Goal: Task Accomplishment & Management: Use online tool/utility

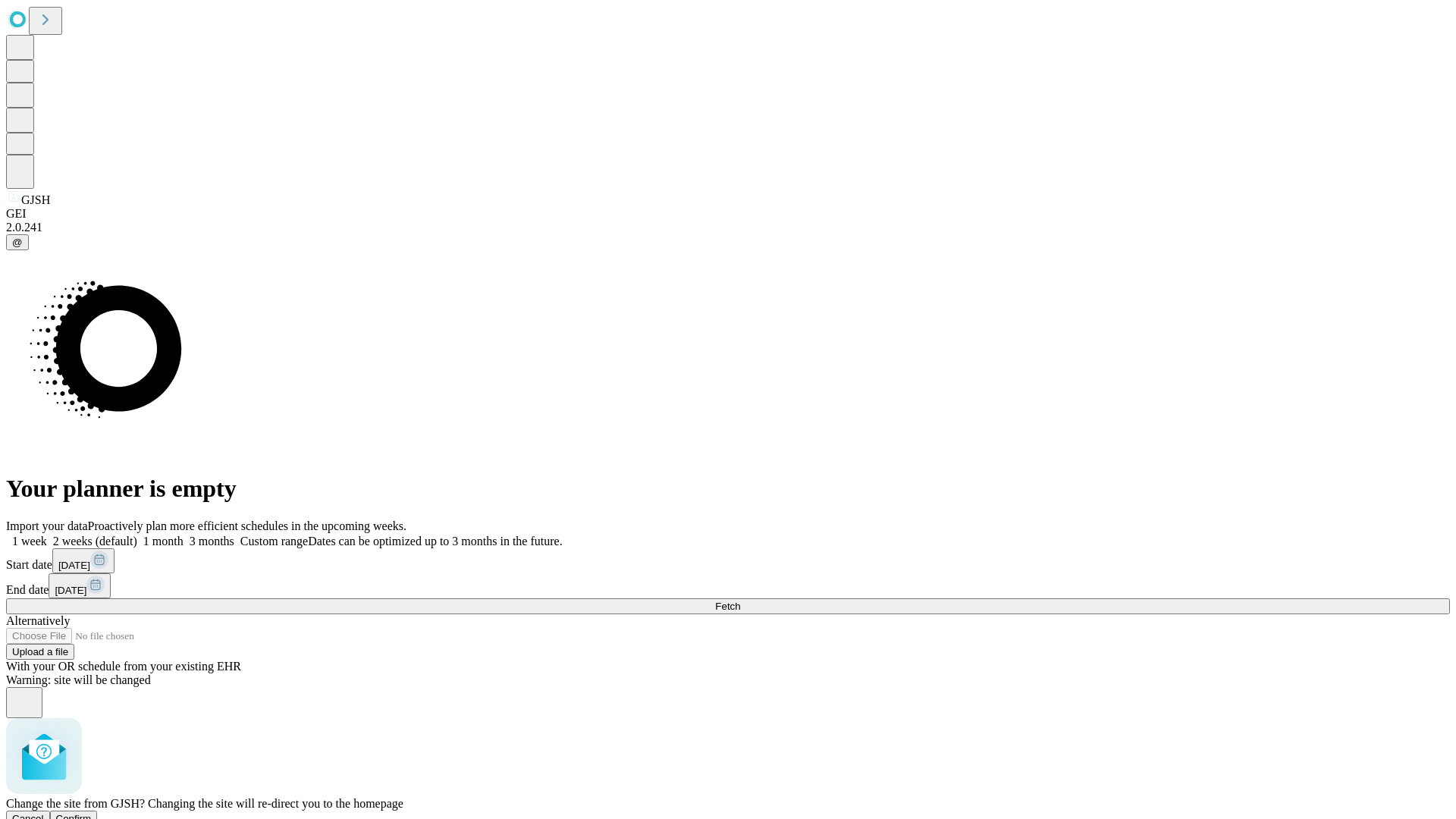
click at [91, 813] on span "Confirm" at bounding box center [74, 819] width 36 height 11
click at [138, 535] on label "2 weeks (default)" at bounding box center [92, 541] width 90 height 13
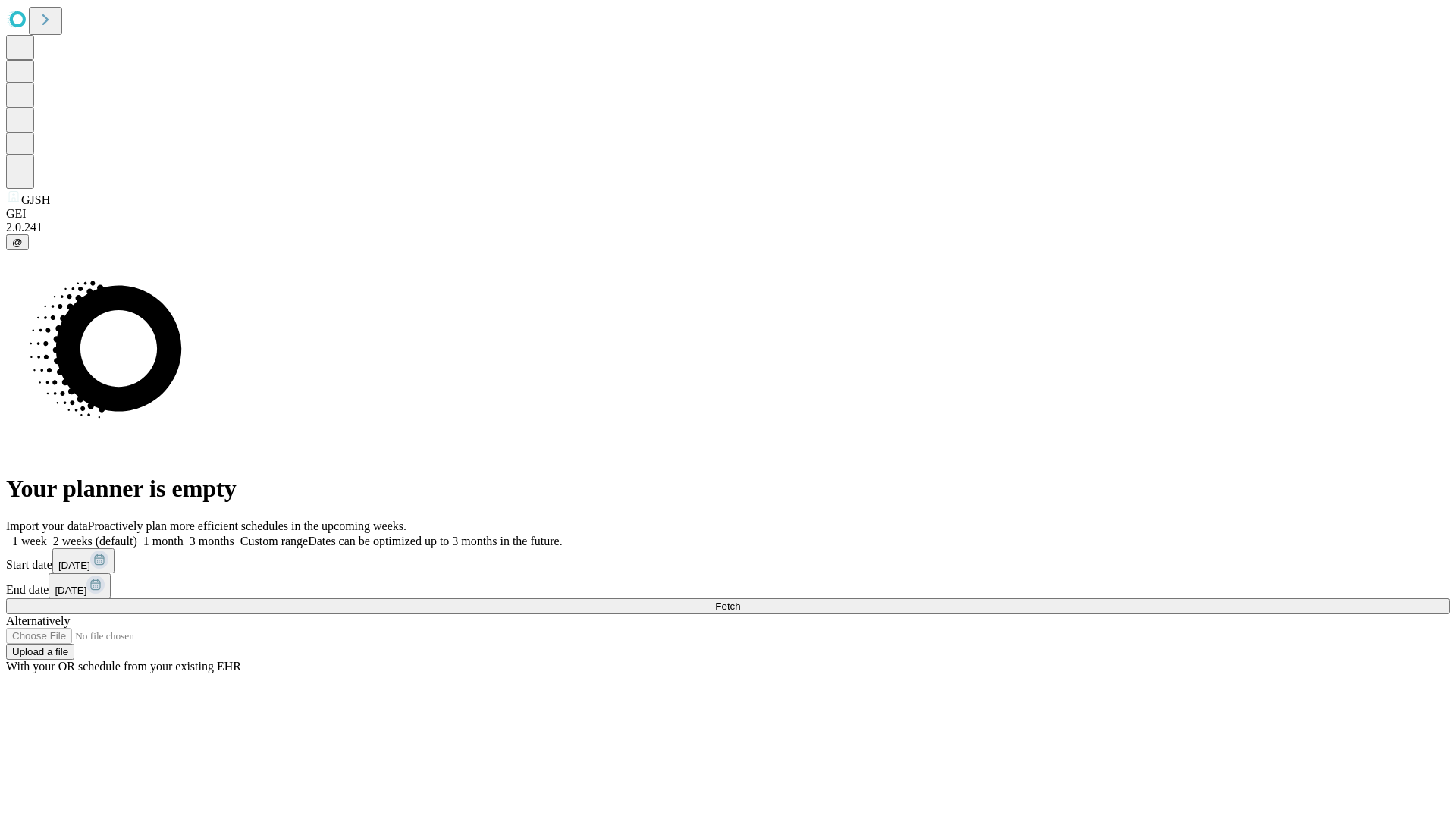
click at [740, 601] on span "Fetch" at bounding box center [728, 607] width 25 height 11
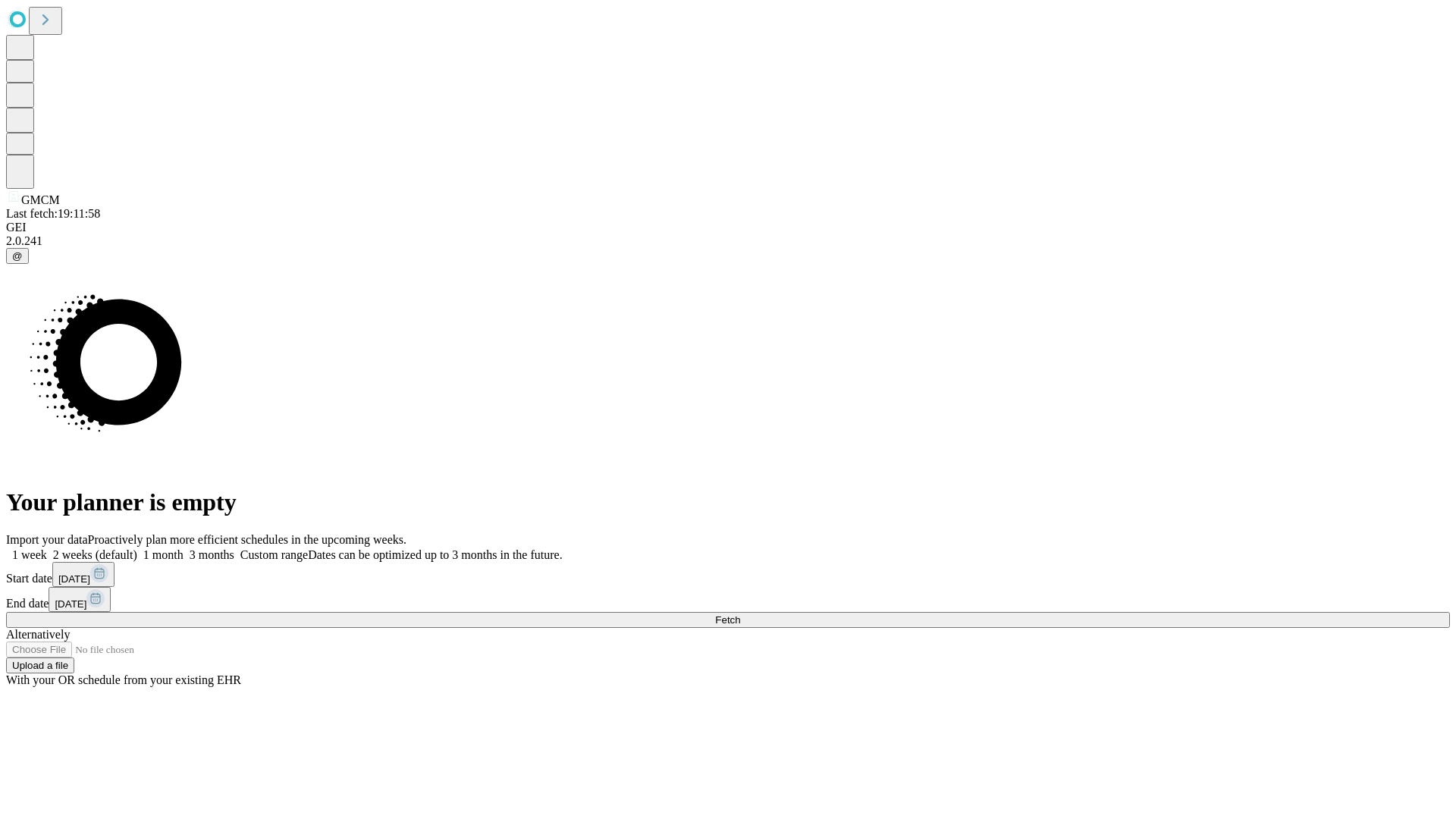
click at [138, 548] on label "2 weeks (default)" at bounding box center [92, 555] width 90 height 13
click at [740, 614] on span "Fetch" at bounding box center [728, 620] width 25 height 11
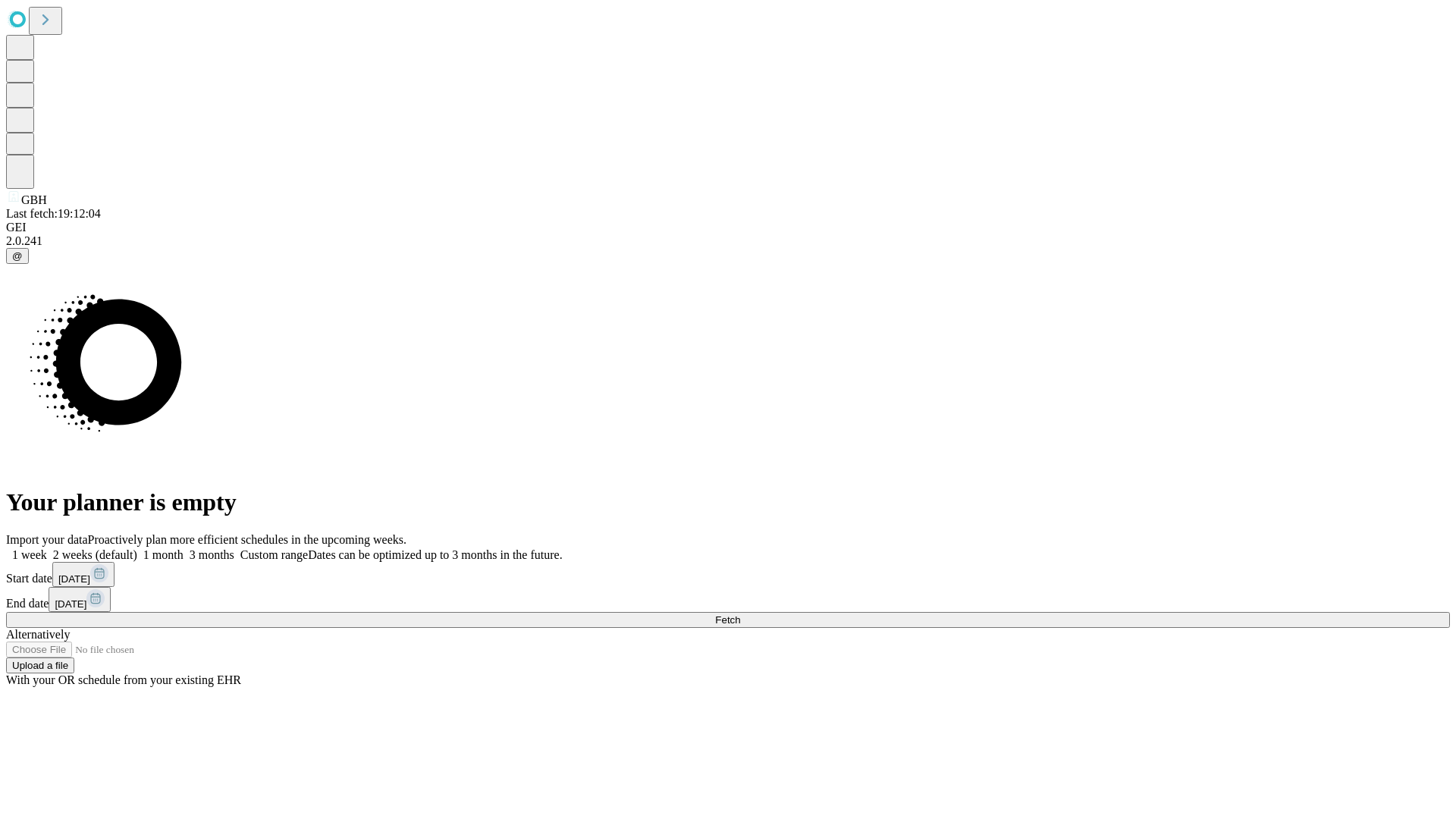
click at [138, 548] on label "2 weeks (default)" at bounding box center [92, 555] width 90 height 13
click at [740, 614] on span "Fetch" at bounding box center [728, 620] width 25 height 11
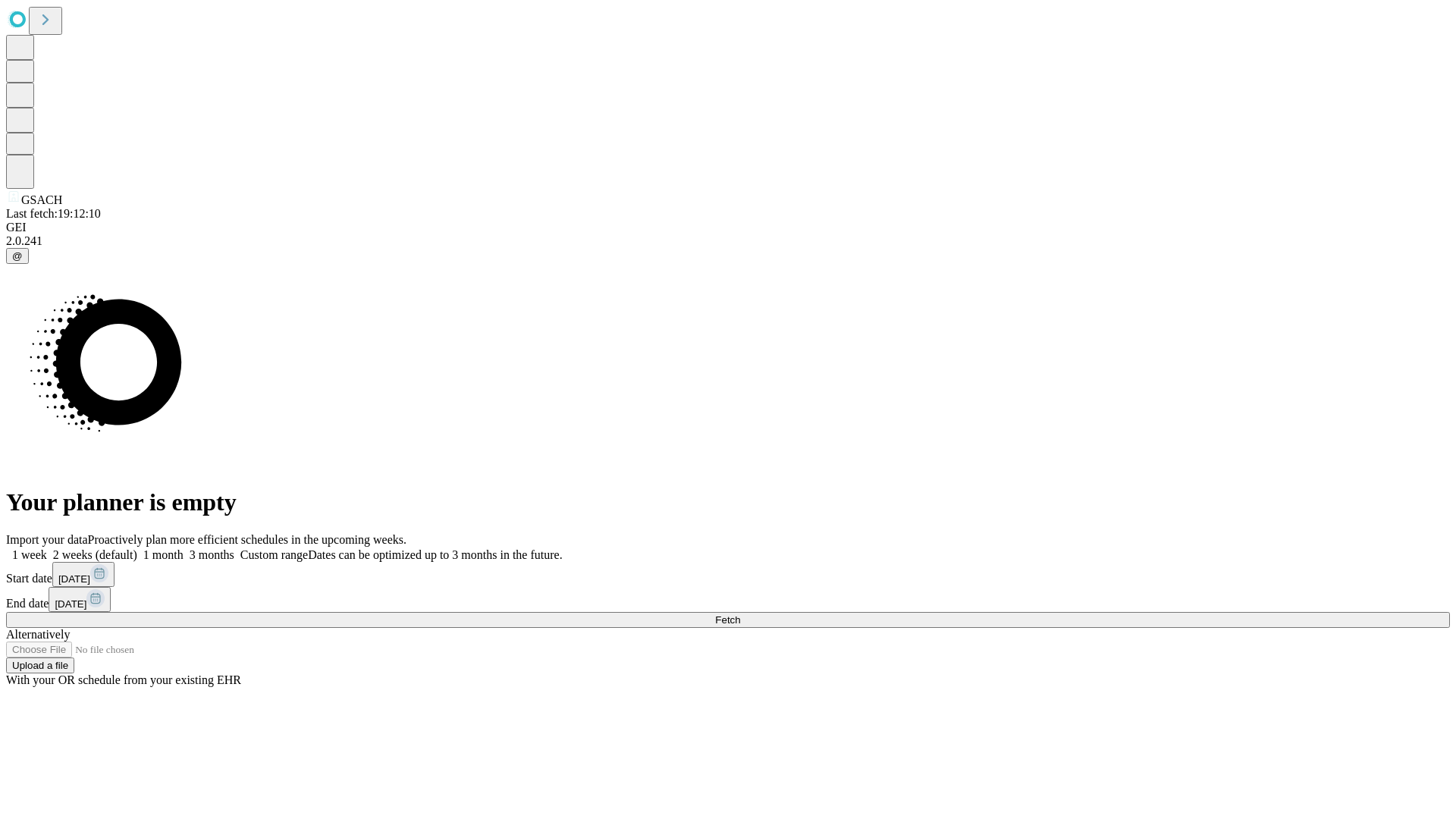
click at [138, 548] on label "2 weeks (default)" at bounding box center [92, 555] width 90 height 13
click at [740, 614] on span "Fetch" at bounding box center [728, 620] width 25 height 11
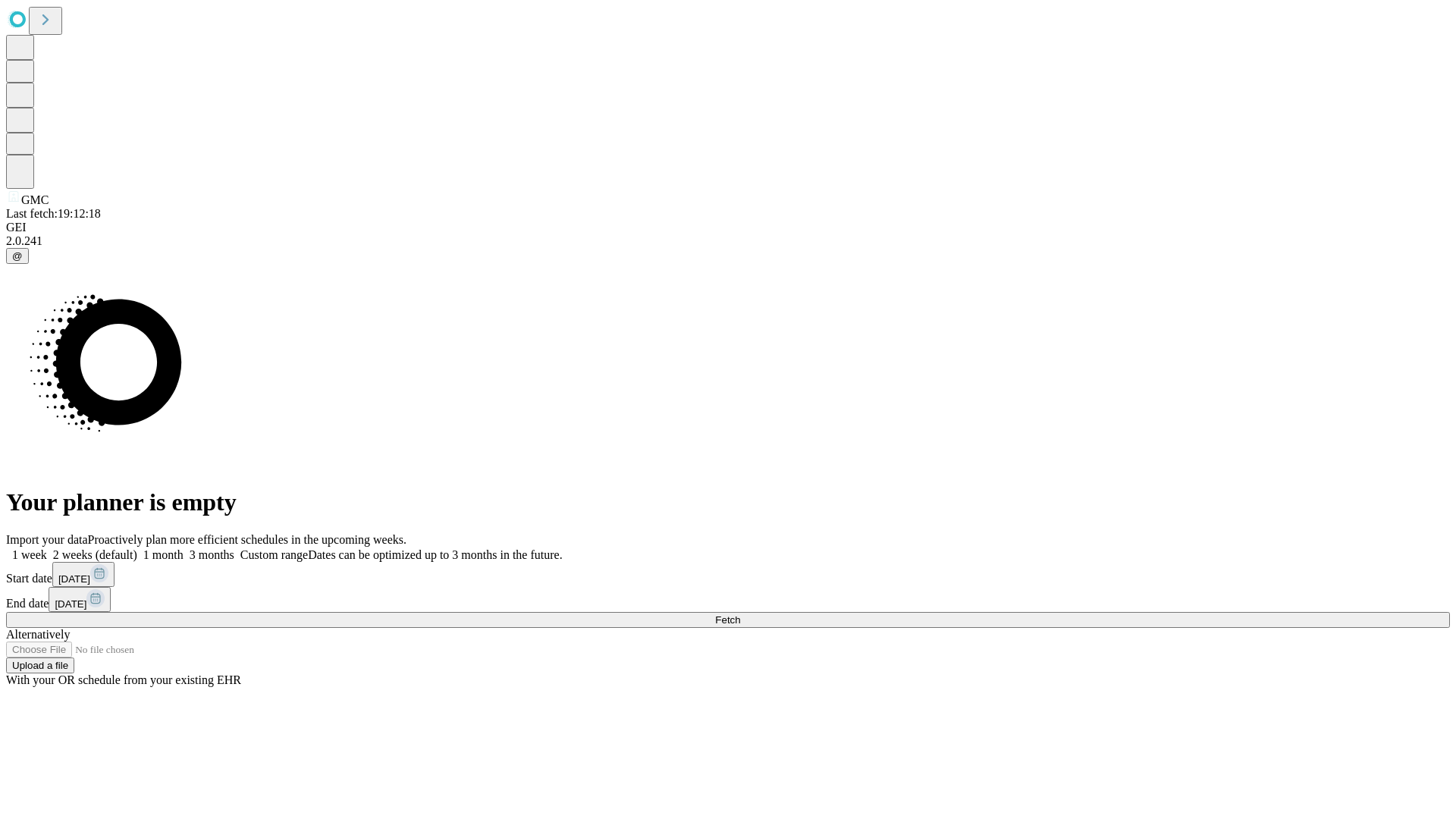
click at [138, 548] on label "2 weeks (default)" at bounding box center [92, 555] width 90 height 13
click at [740, 614] on span "Fetch" at bounding box center [728, 620] width 25 height 11
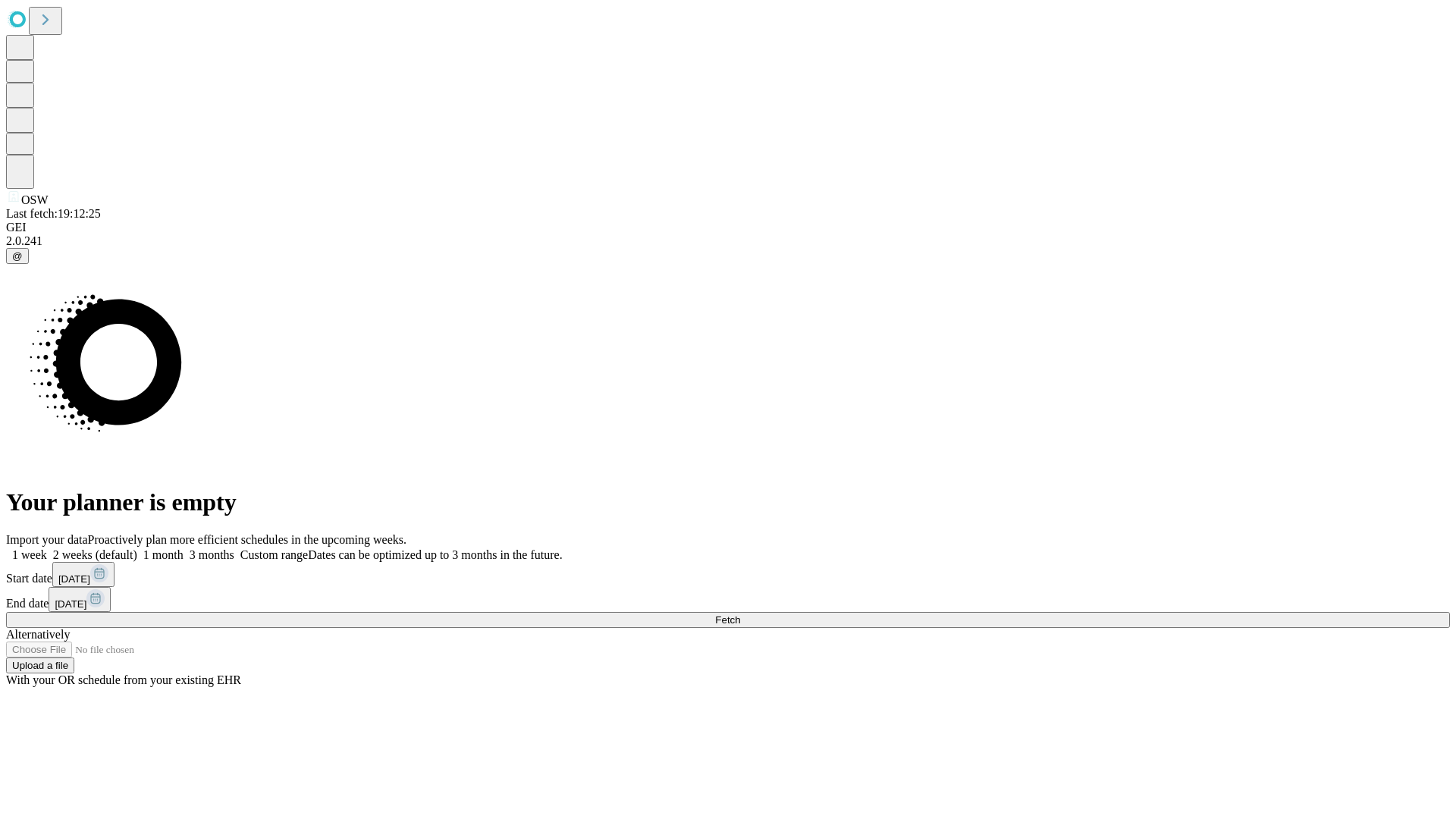
click at [138, 548] on label "2 weeks (default)" at bounding box center [92, 555] width 90 height 13
click at [740, 614] on span "Fetch" at bounding box center [728, 620] width 25 height 11
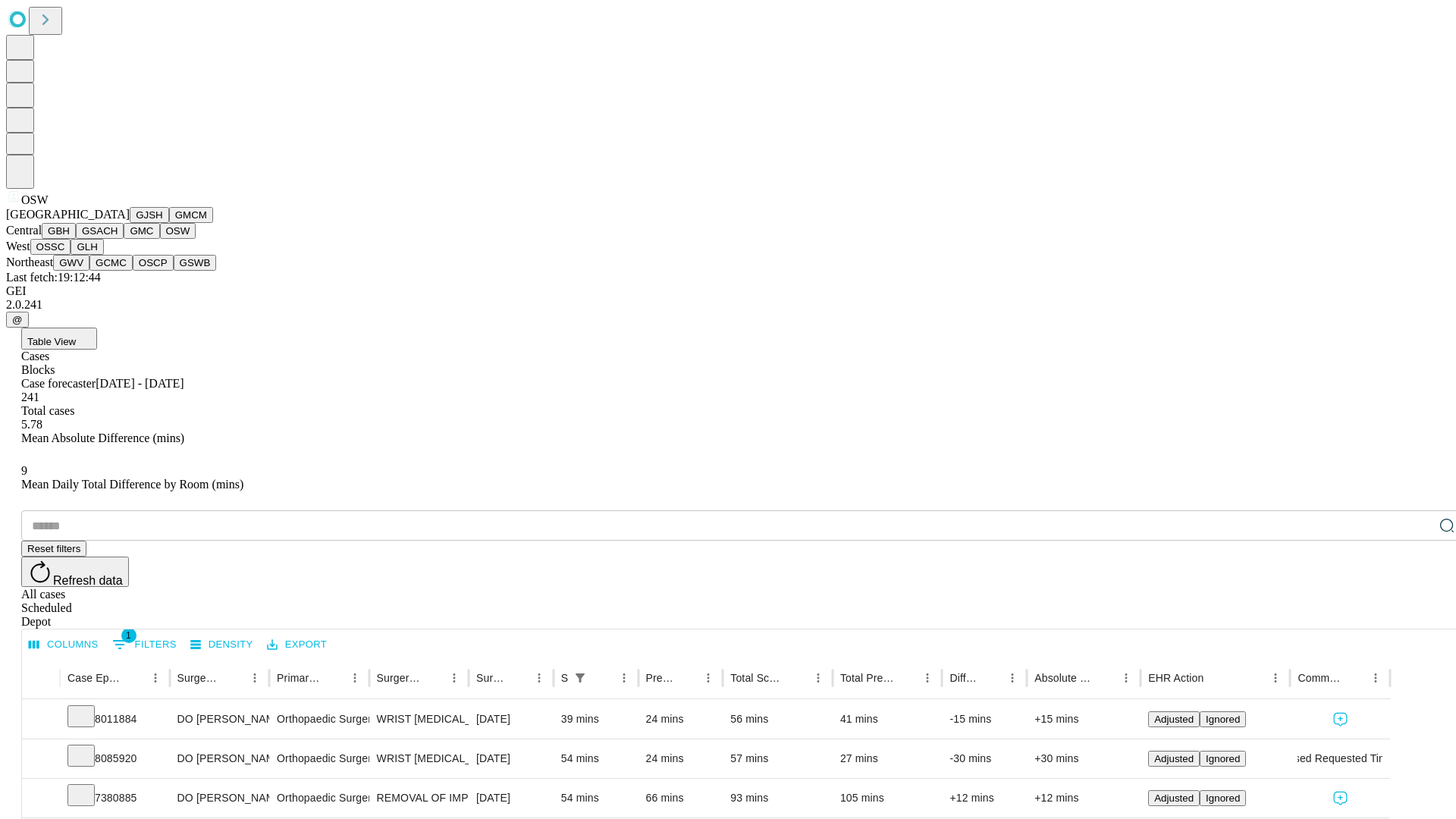
click at [71, 255] on button "OSSC" at bounding box center [51, 247] width 41 height 16
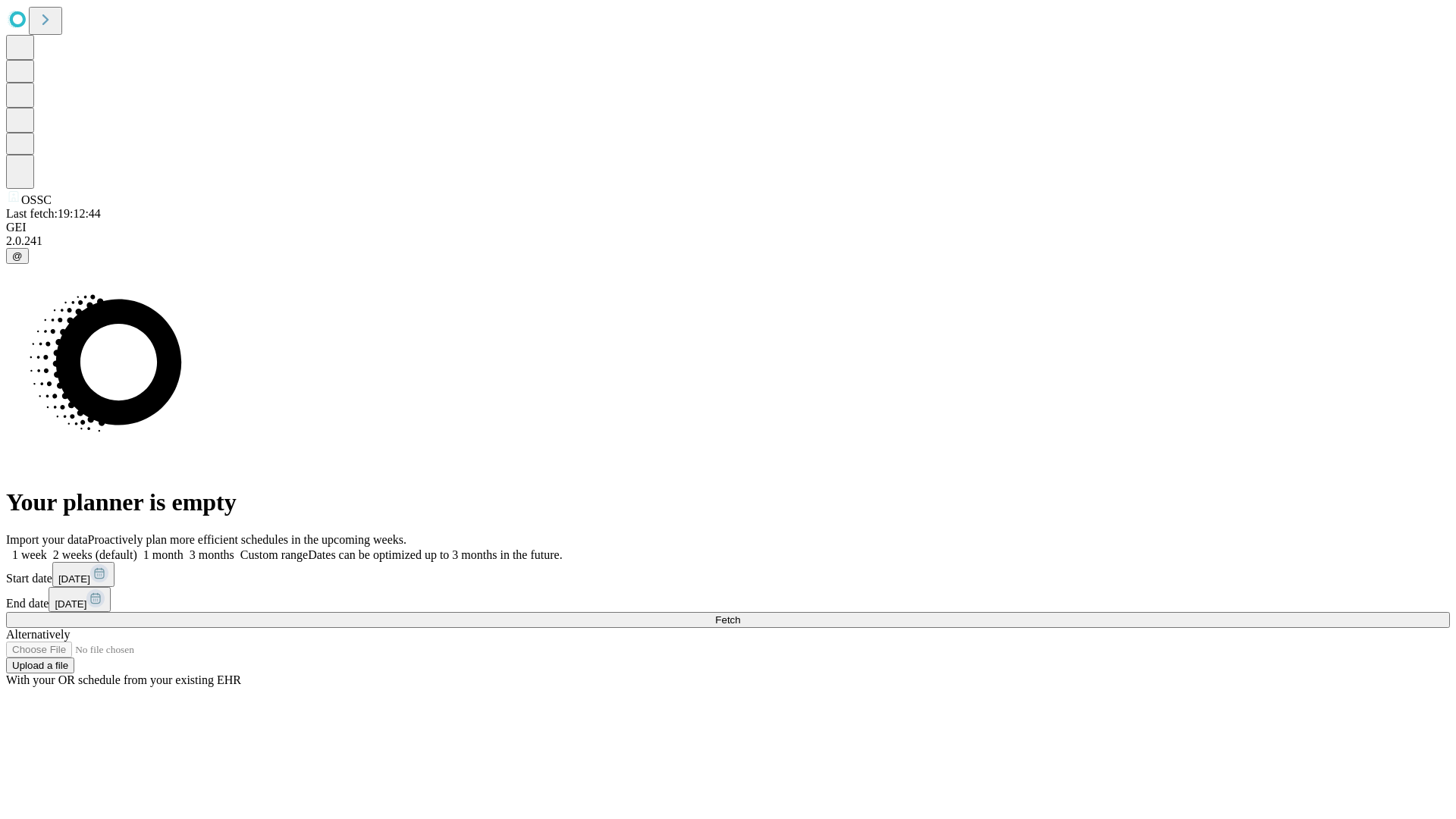
click at [138, 548] on label "2 weeks (default)" at bounding box center [92, 555] width 90 height 13
click at [740, 614] on span "Fetch" at bounding box center [728, 620] width 25 height 11
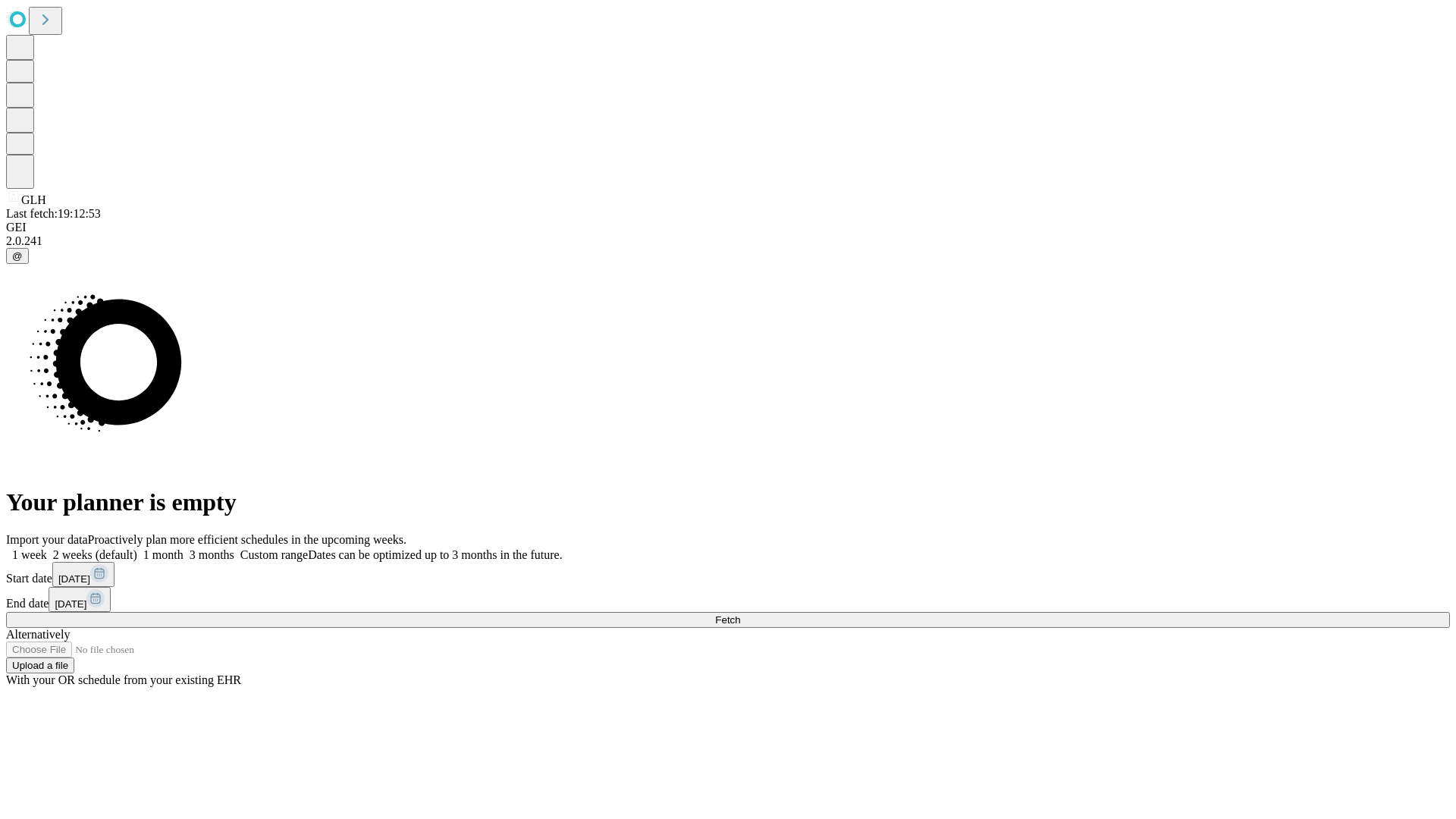
click at [740, 614] on span "Fetch" at bounding box center [728, 620] width 25 height 11
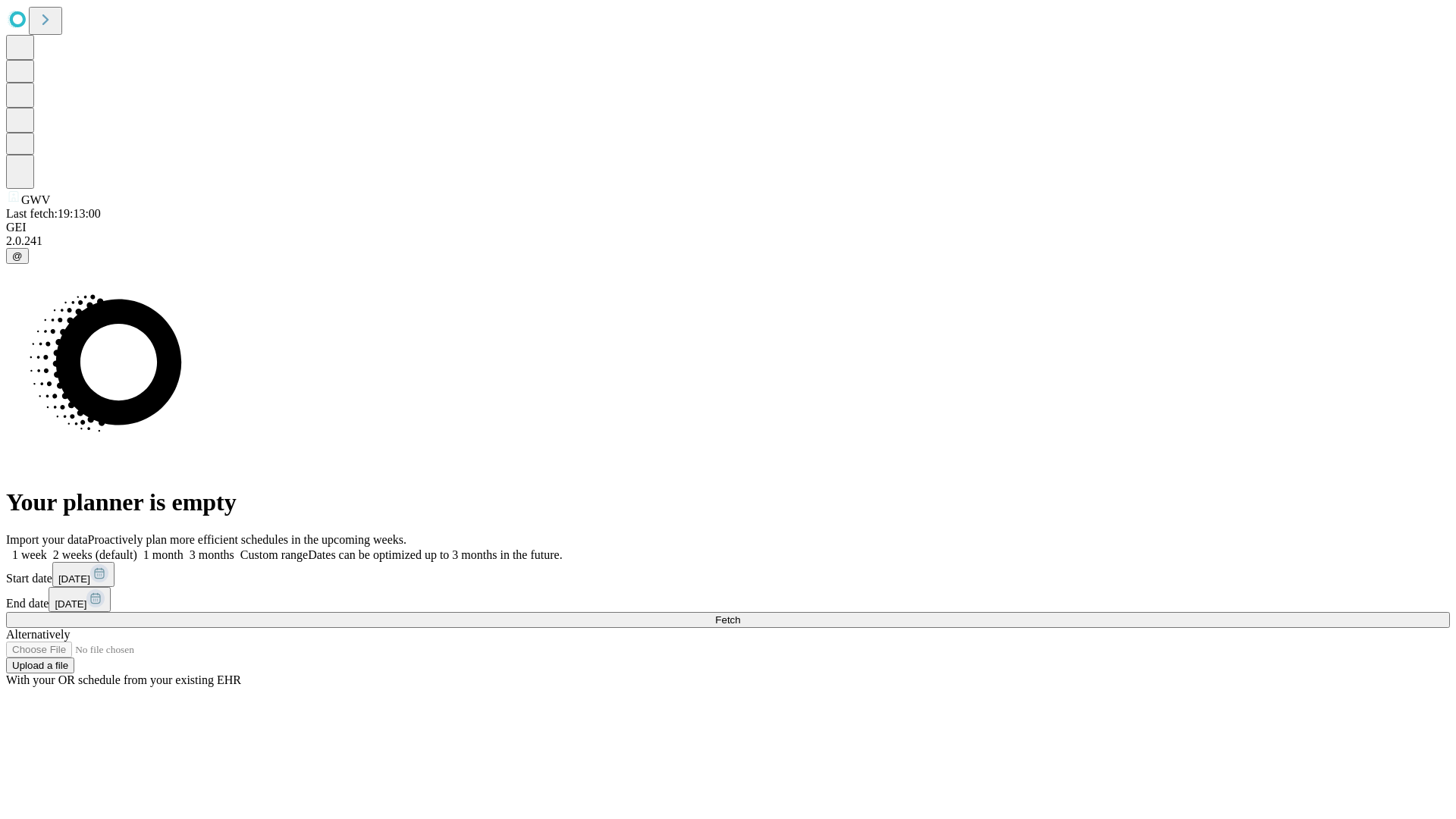
click at [138, 548] on label "2 weeks (default)" at bounding box center [92, 555] width 90 height 13
click at [740, 614] on span "Fetch" at bounding box center [728, 620] width 25 height 11
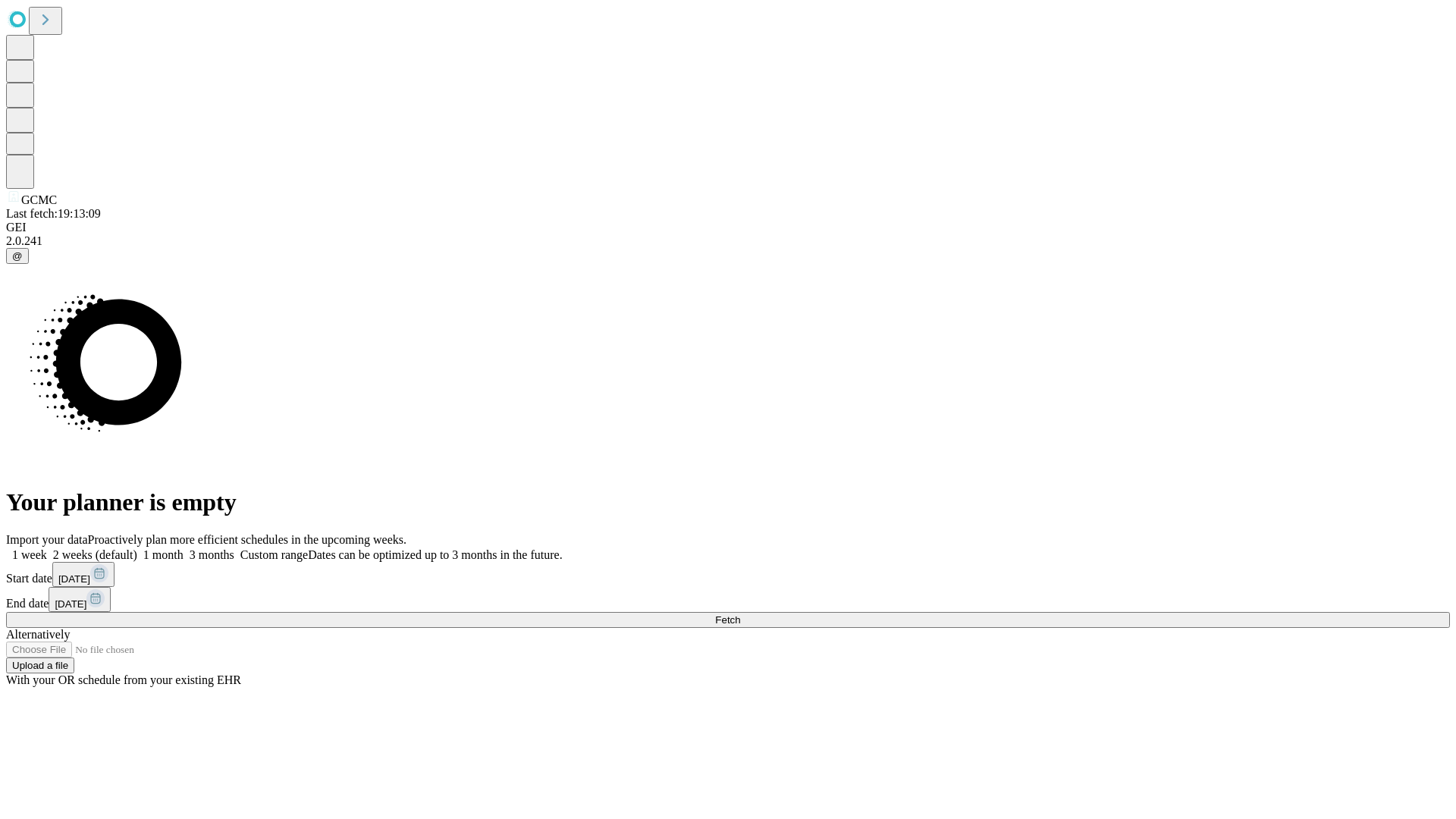
click at [138, 548] on label "2 weeks (default)" at bounding box center [92, 555] width 90 height 13
click at [740, 614] on span "Fetch" at bounding box center [728, 620] width 25 height 11
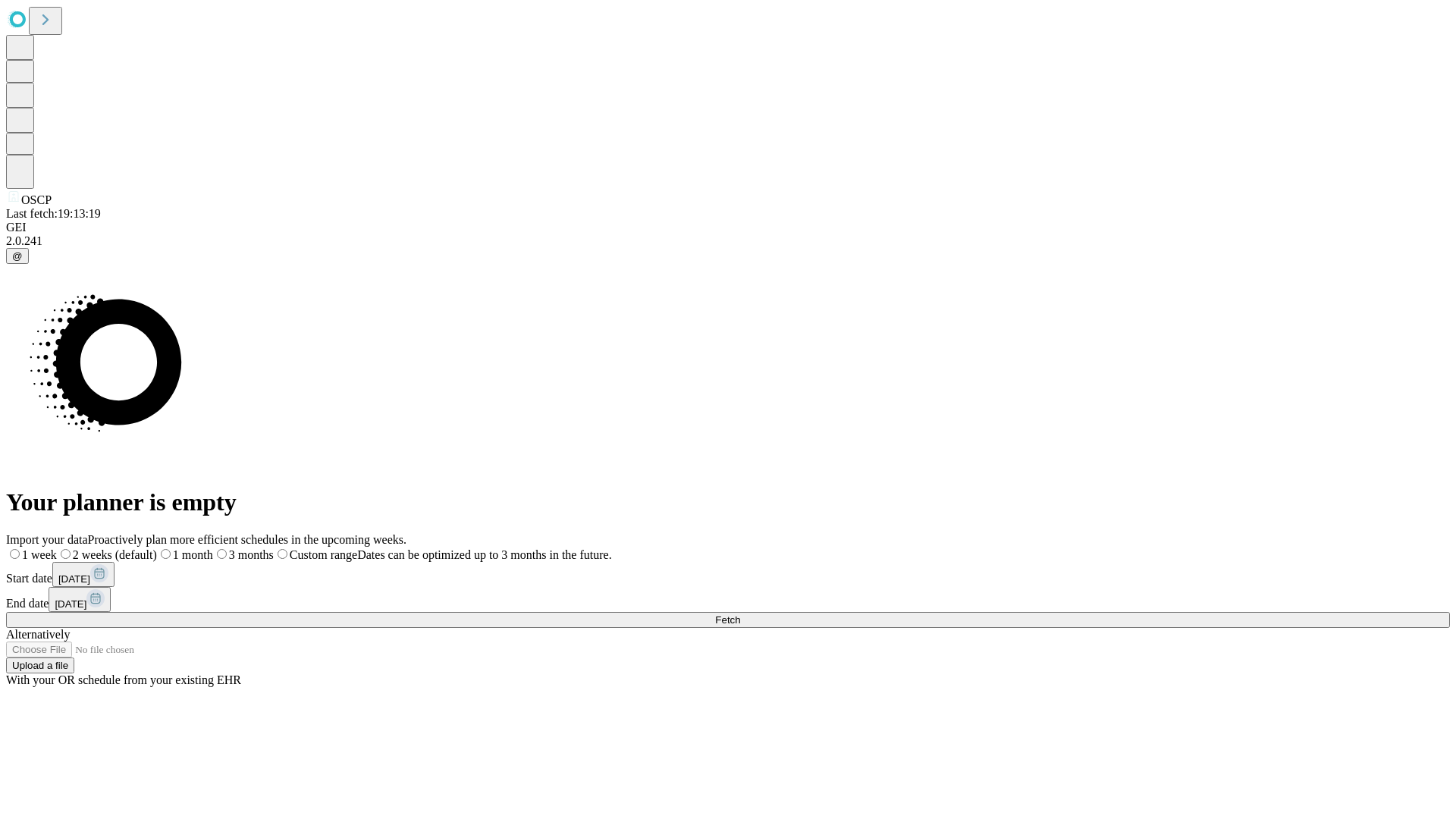
click at [740, 614] on span "Fetch" at bounding box center [728, 620] width 25 height 11
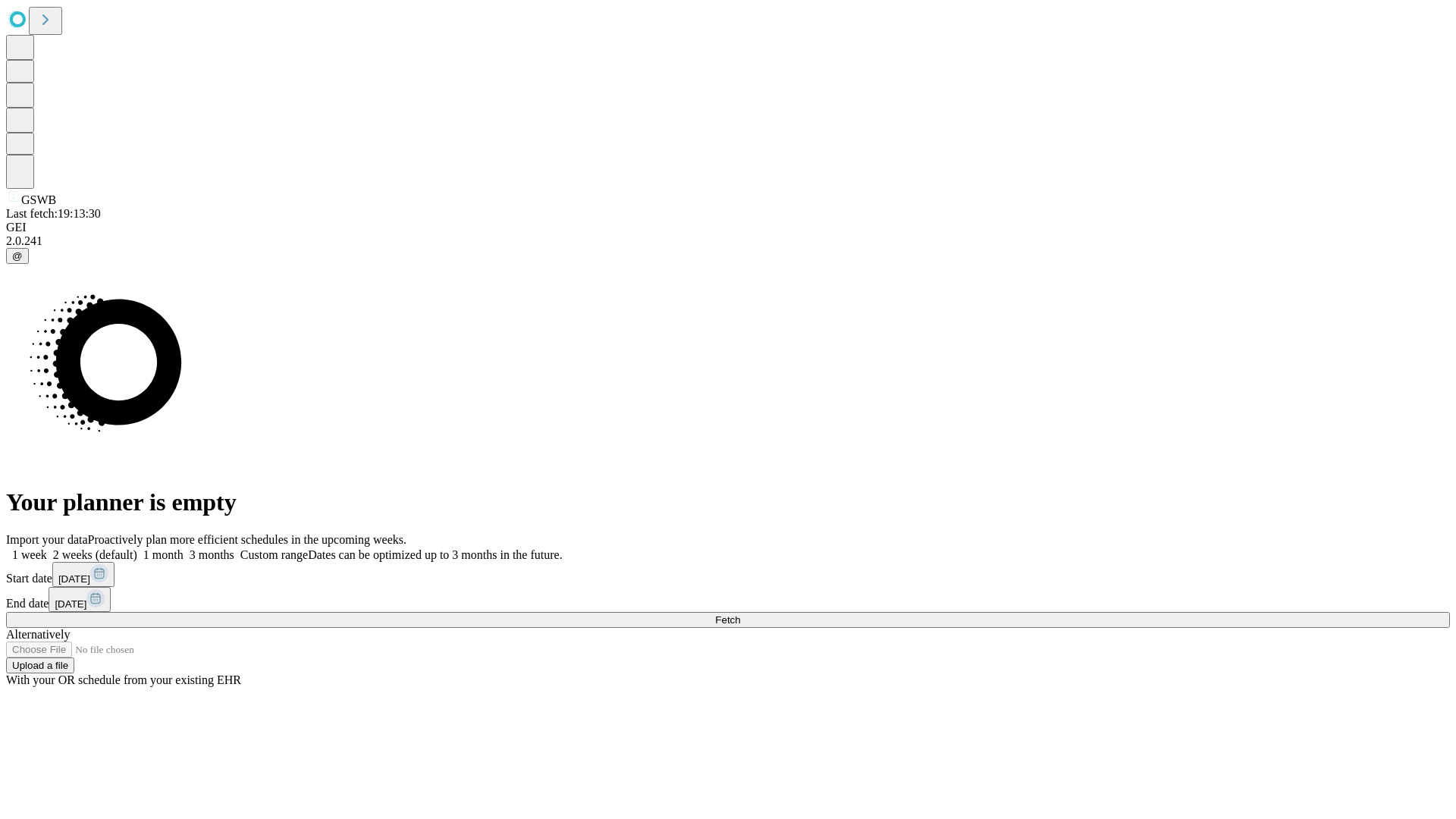
click at [138, 548] on label "2 weeks (default)" at bounding box center [92, 555] width 90 height 13
click at [740, 614] on span "Fetch" at bounding box center [728, 620] width 25 height 11
